Goal: Check status

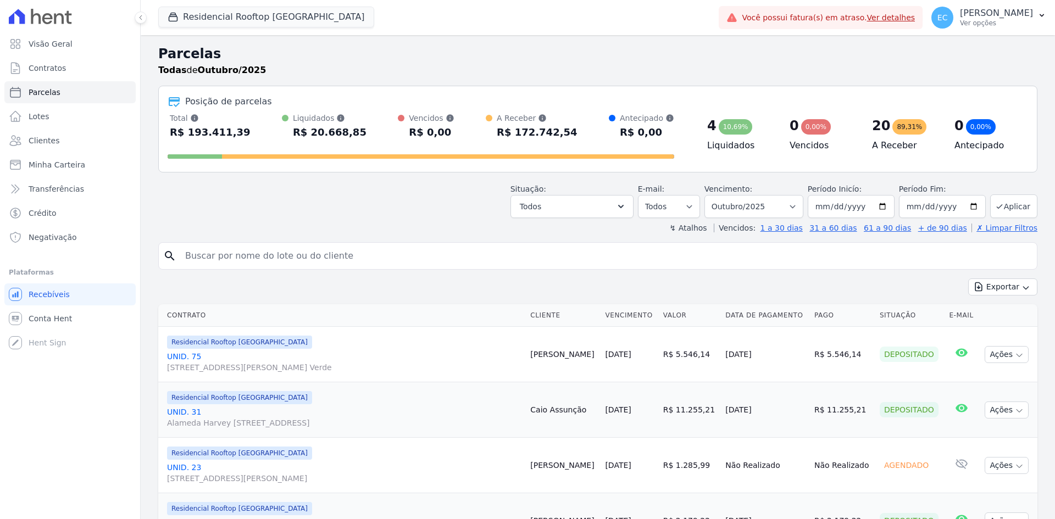
select select
